Goal: Communication & Community: Answer question/provide support

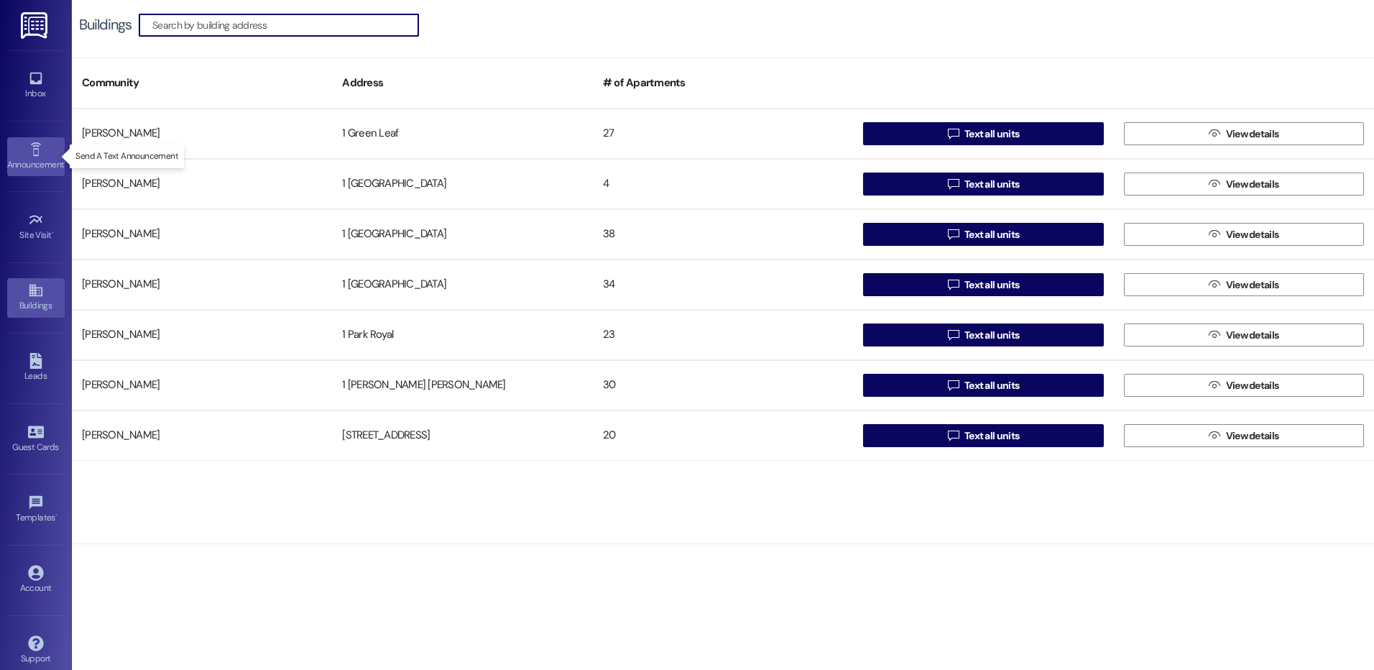
click at [42, 144] on link "Announcement •" at bounding box center [35, 156] width 57 height 39
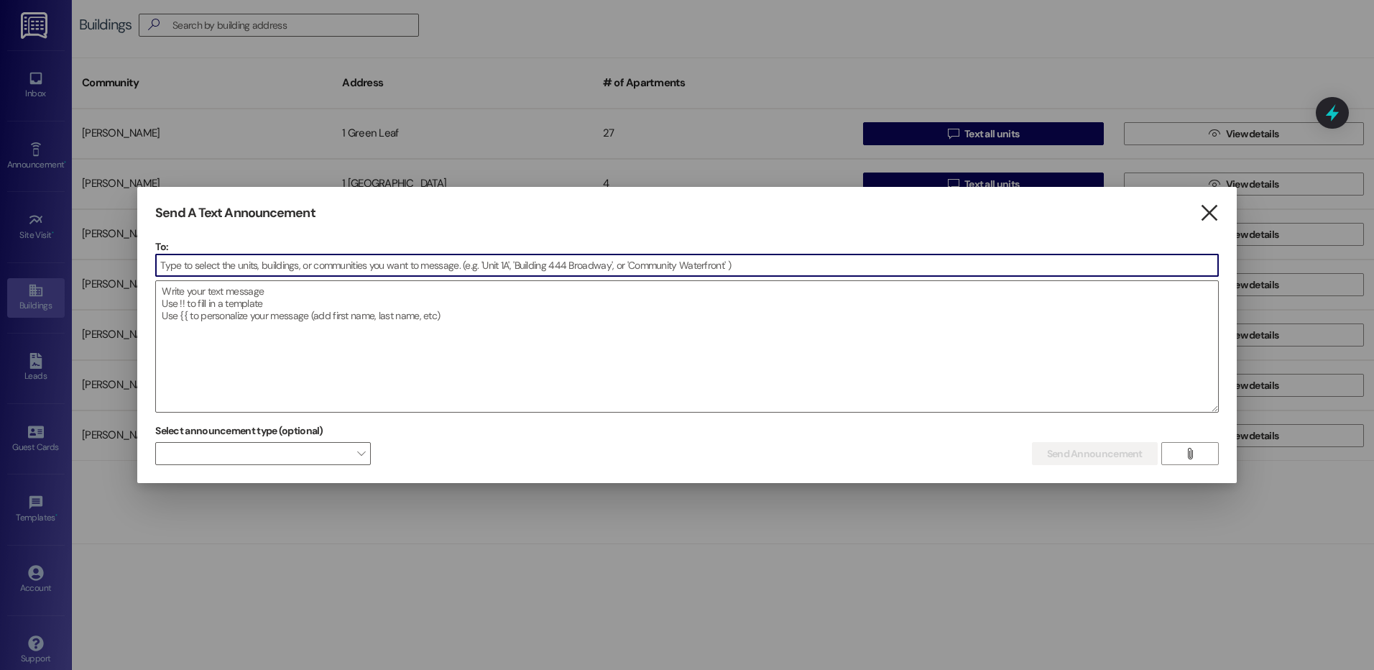
click at [1213, 205] on icon "" at bounding box center [1208, 212] width 19 height 15
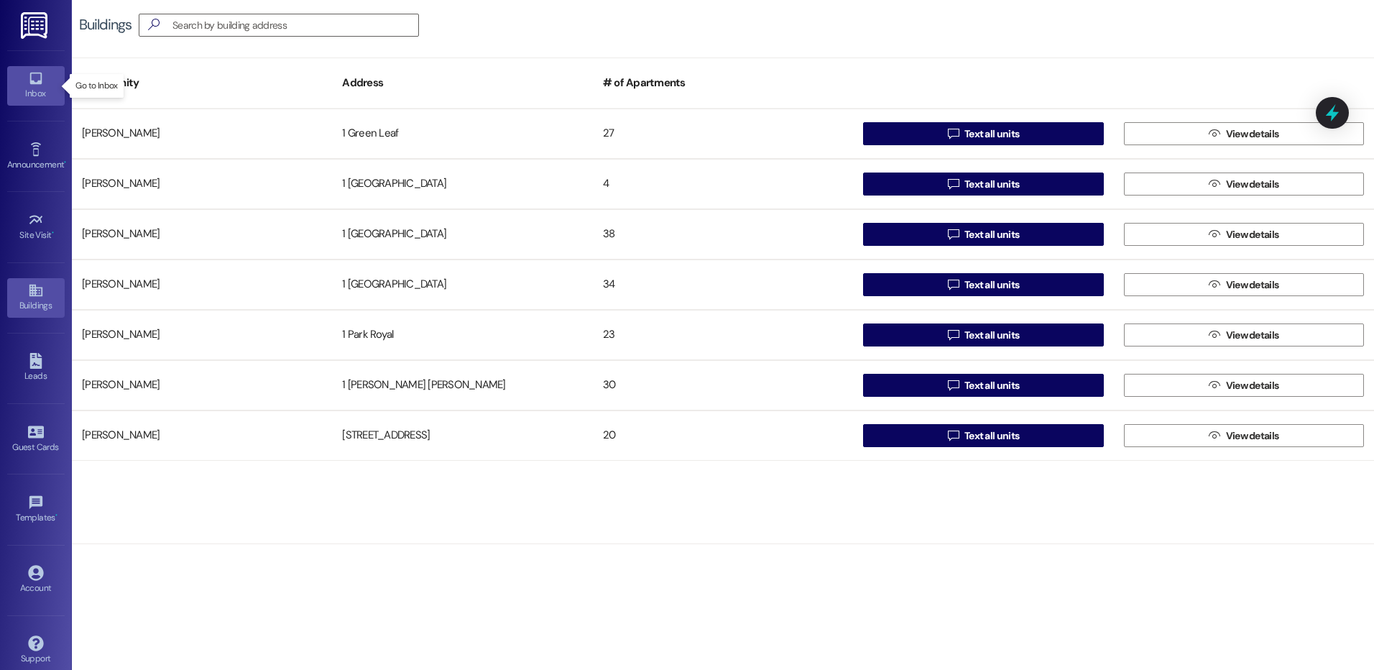
click at [35, 98] on div "Inbox" at bounding box center [36, 93] width 72 height 14
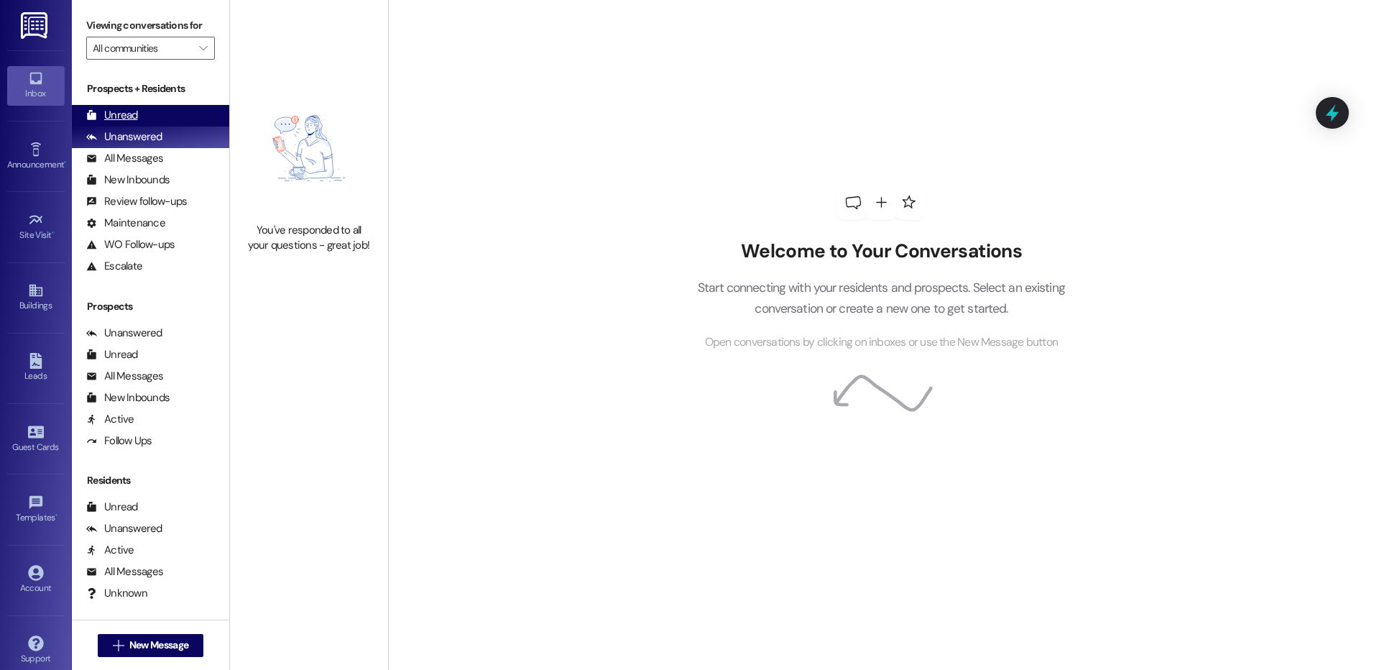
click at [149, 113] on div "Unread (0)" at bounding box center [150, 116] width 157 height 22
